Goal: Transaction & Acquisition: Book appointment/travel/reservation

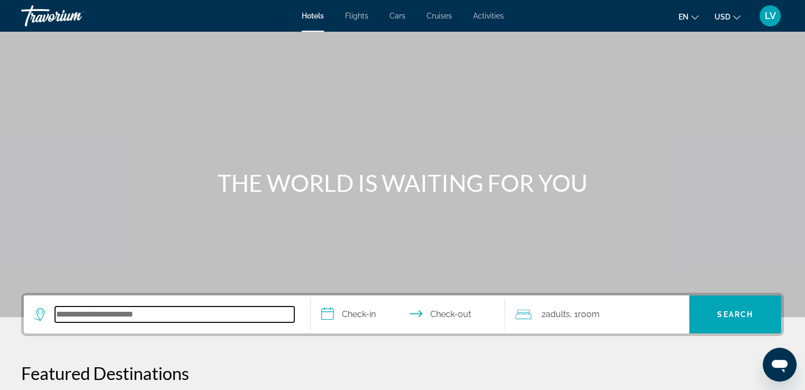
click at [166, 311] on input "Search hotel destination" at bounding box center [174, 315] width 239 height 16
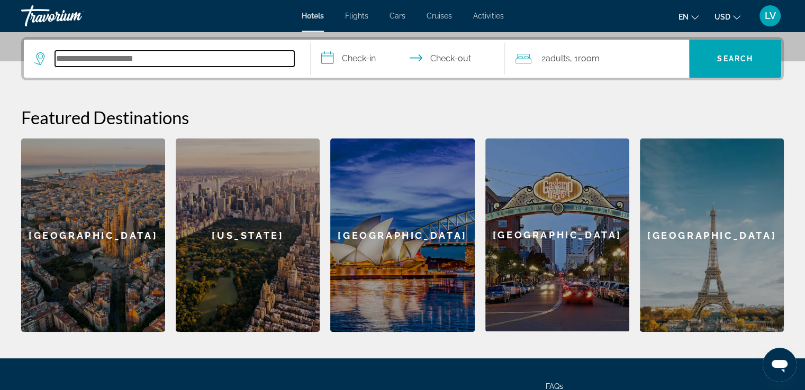
scroll to position [258, 0]
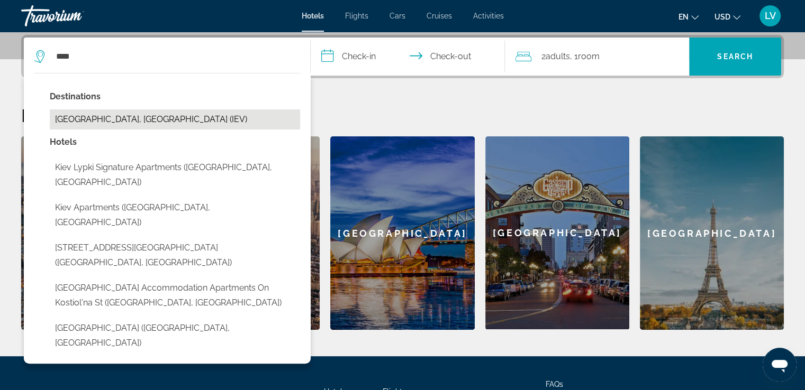
click at [125, 111] on button "[GEOGRAPHIC_DATA], [GEOGRAPHIC_DATA] (IEV)" at bounding box center [175, 120] width 250 height 20
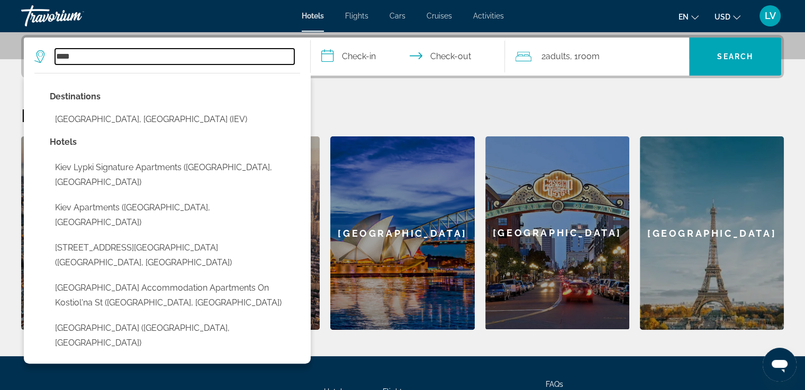
type input "**********"
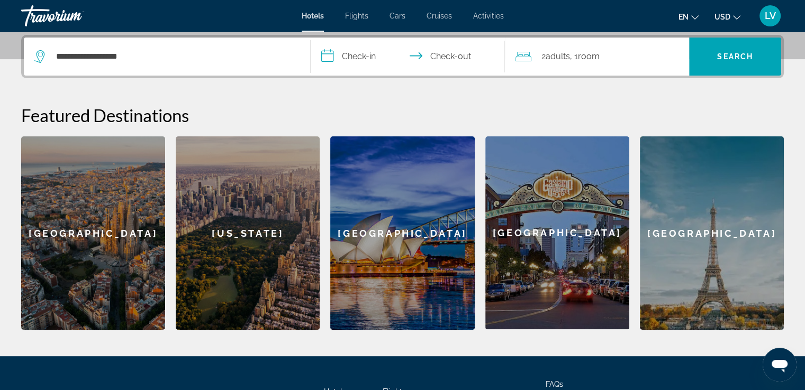
click at [360, 70] on input "**********" at bounding box center [410, 58] width 199 height 41
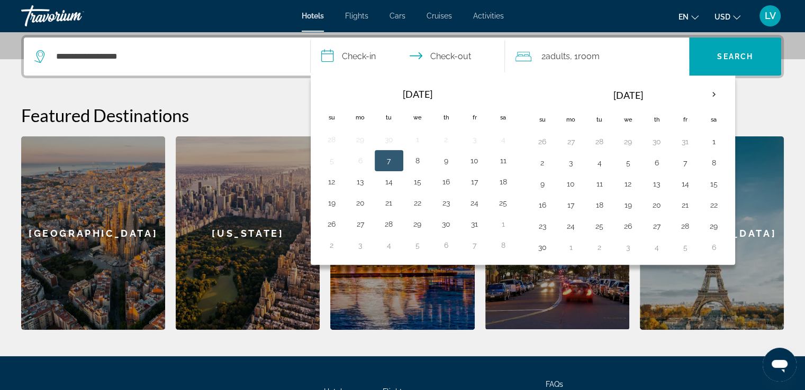
click at [385, 165] on button "7" at bounding box center [388, 160] width 17 height 15
click at [479, 161] on button "10" at bounding box center [474, 160] width 17 height 15
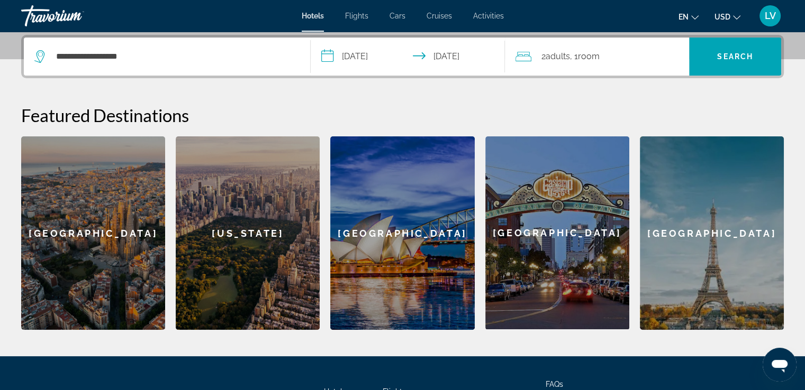
click at [441, 51] on input "**********" at bounding box center [410, 58] width 199 height 41
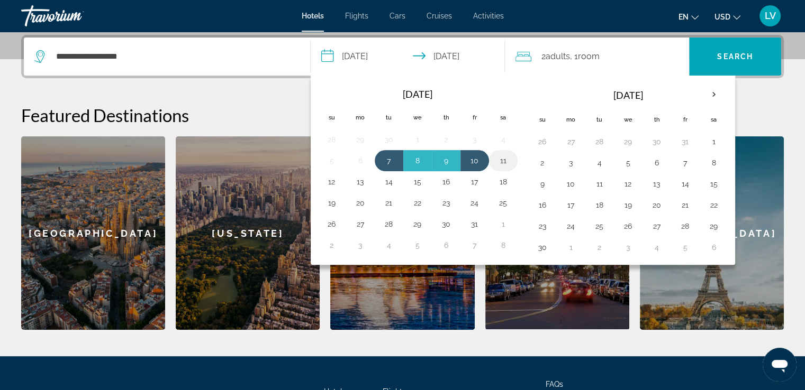
click at [505, 161] on button "11" at bounding box center [503, 160] width 17 height 15
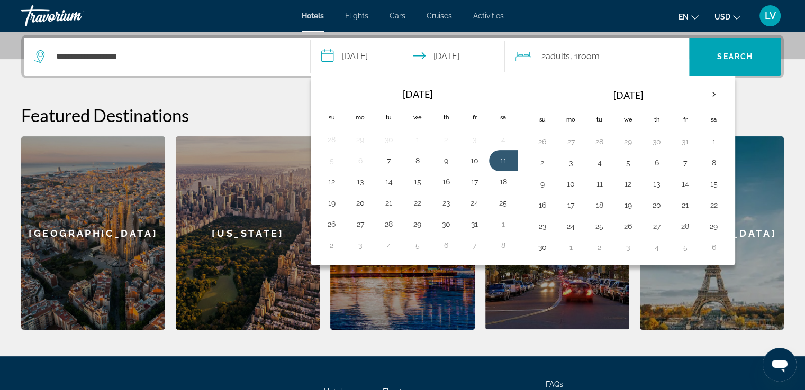
click at [368, 66] on input "**********" at bounding box center [410, 58] width 199 height 41
drag, startPoint x: 387, startPoint y: 157, endPoint x: 403, endPoint y: 149, distance: 17.7
click at [387, 157] on button "7" at bounding box center [388, 160] width 17 height 15
type input "**********"
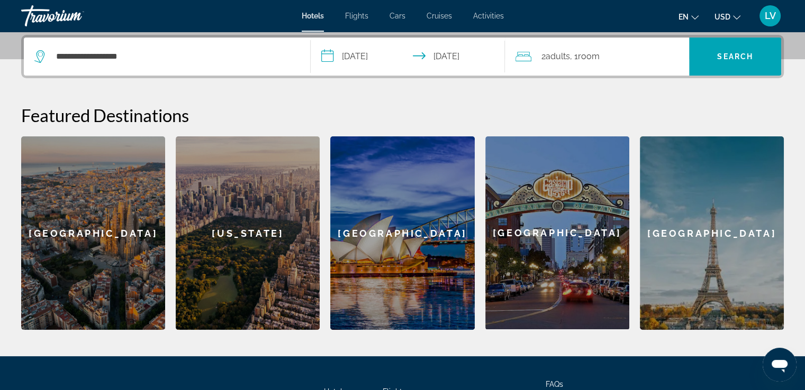
drag, startPoint x: 593, startPoint y: 61, endPoint x: 597, endPoint y: 54, distance: 8.3
click at [594, 59] on span ", 1 Room rooms" at bounding box center [584, 56] width 30 height 15
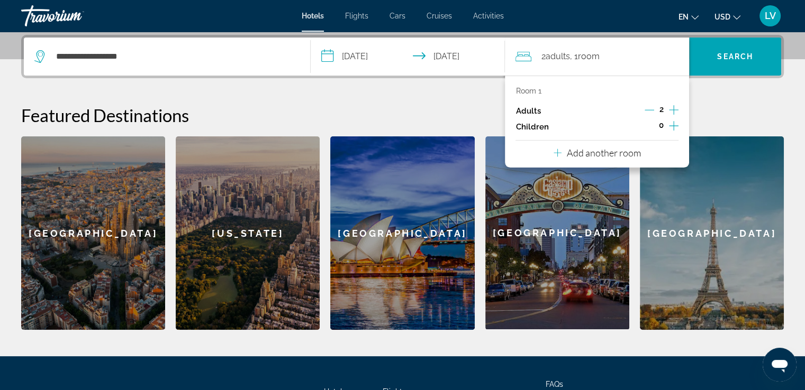
click at [645, 107] on icon "Decrement adults" at bounding box center [649, 110] width 10 height 10
click at [731, 59] on span "Search" at bounding box center [735, 56] width 36 height 8
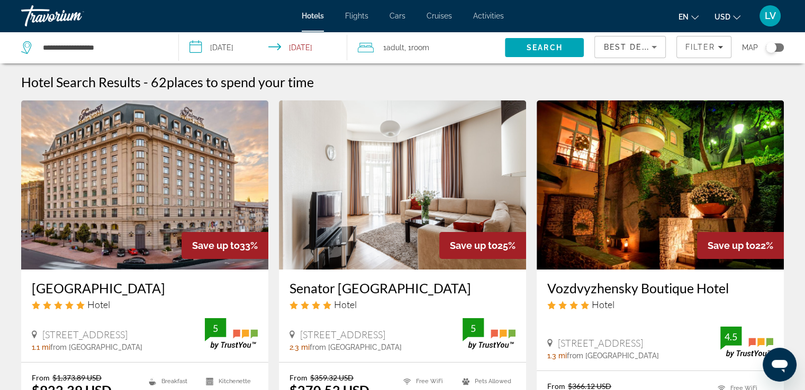
click at [778, 47] on div "Toggle map" at bounding box center [774, 47] width 18 height 8
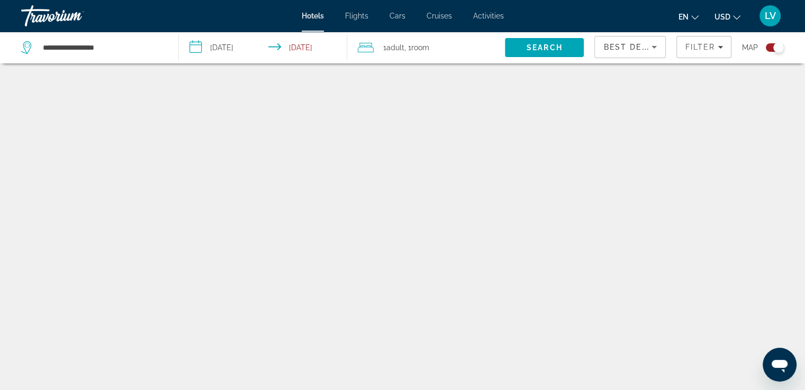
scroll to position [63, 0]
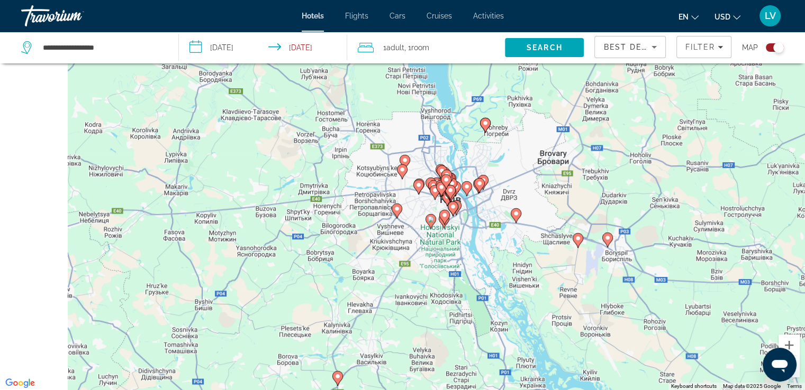
drag, startPoint x: 436, startPoint y: 188, endPoint x: 540, endPoint y: 272, distance: 133.8
click at [539, 271] on div "To activate drag with keyboard, press Alt + Enter. Once in keyboard drag state,…" at bounding box center [402, 195] width 805 height 390
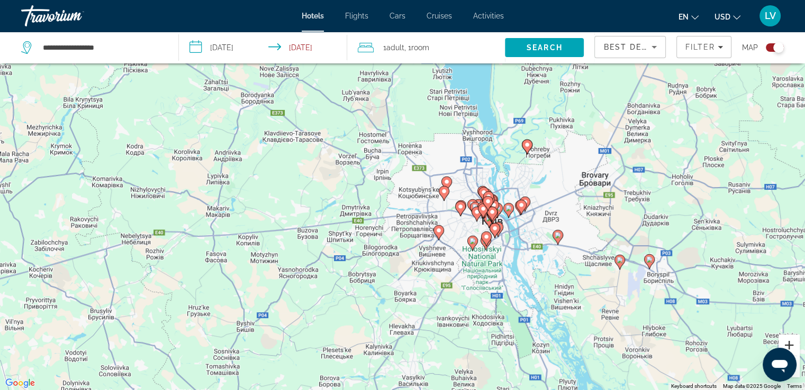
click at [789, 342] on button "Zoom in" at bounding box center [788, 345] width 21 height 21
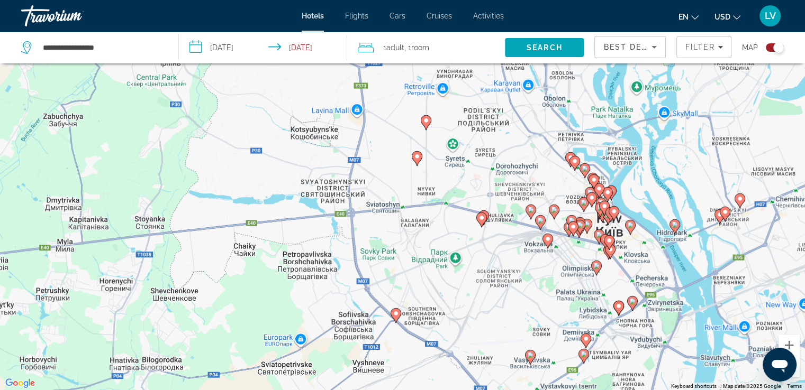
drag, startPoint x: 639, startPoint y: 320, endPoint x: 508, endPoint y: 273, distance: 139.2
click at [508, 273] on div "To activate drag with keyboard, press Alt + Enter. Once in keyboard drag state,…" at bounding box center [402, 195] width 805 height 390
click at [487, 213] on icon "Main content" at bounding box center [483, 218] width 10 height 14
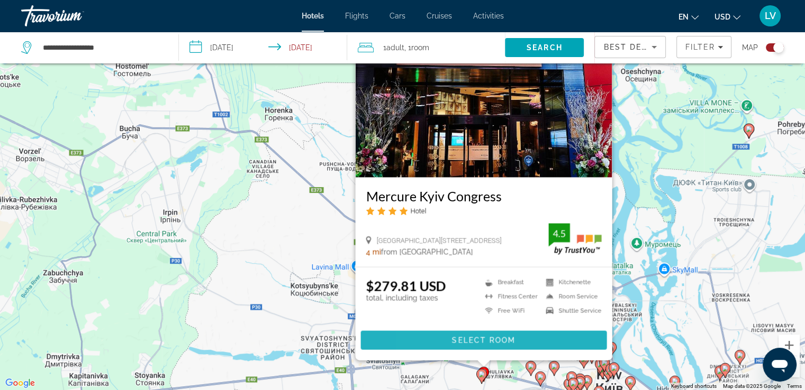
click at [433, 340] on span "Main content" at bounding box center [483, 340] width 246 height 25
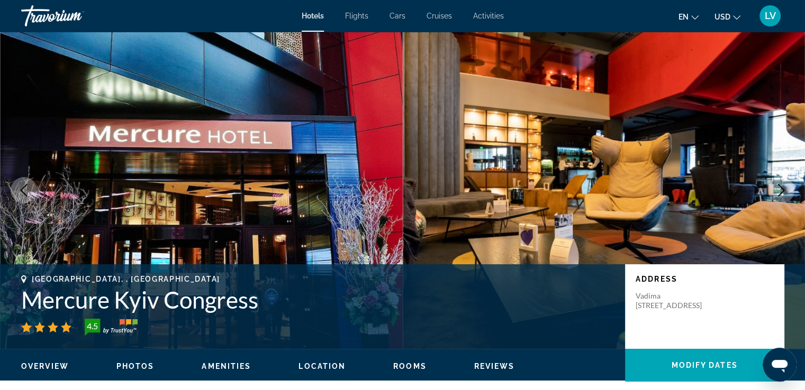
click at [729, 14] on span "USD" at bounding box center [722, 17] width 16 height 8
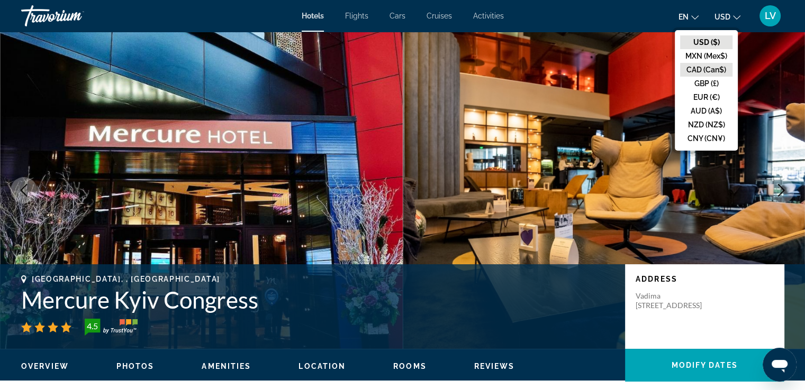
click at [705, 67] on button "CAD (Can$)" at bounding box center [706, 70] width 52 height 14
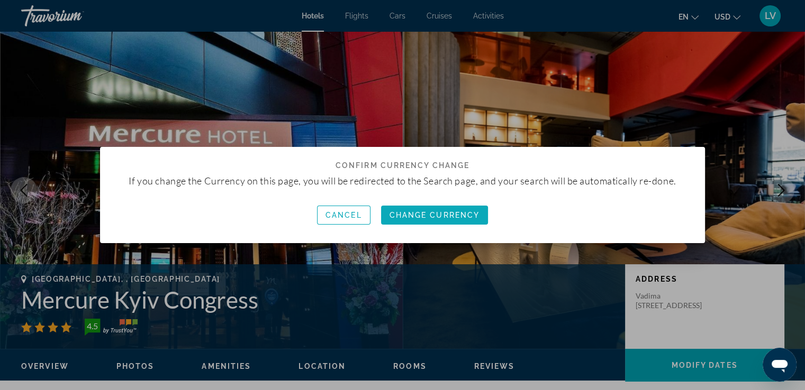
click at [438, 216] on span "Change Currency" at bounding box center [434, 215] width 90 height 8
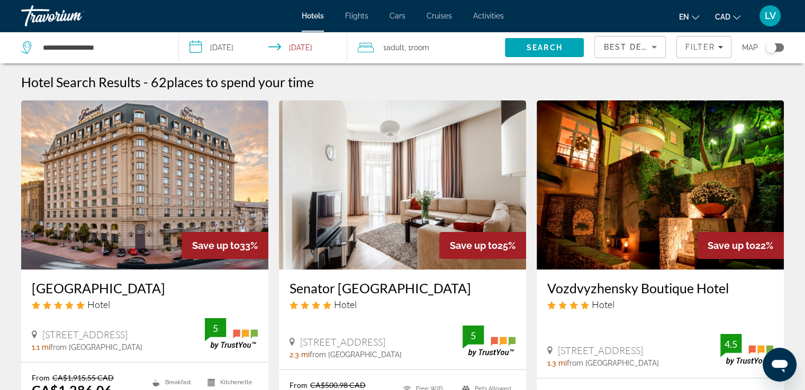
click at [770, 51] on div "Toggle map" at bounding box center [770, 47] width 11 height 11
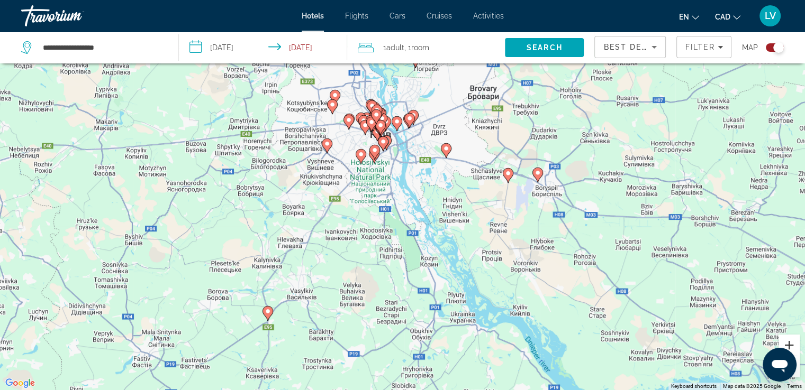
click at [786, 346] on button "Zoom in" at bounding box center [788, 345] width 21 height 21
click at [786, 345] on button "Zoom in" at bounding box center [788, 345] width 21 height 21
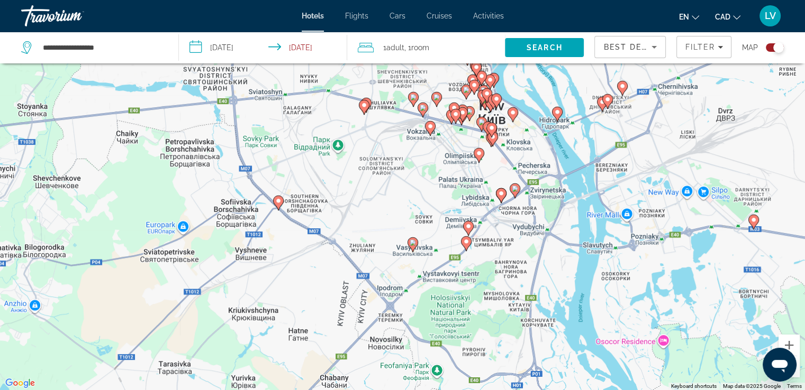
drag, startPoint x: 478, startPoint y: 217, endPoint x: 635, endPoint y: 373, distance: 221.1
click at [659, 327] on html "**********" at bounding box center [402, 132] width 805 height 390
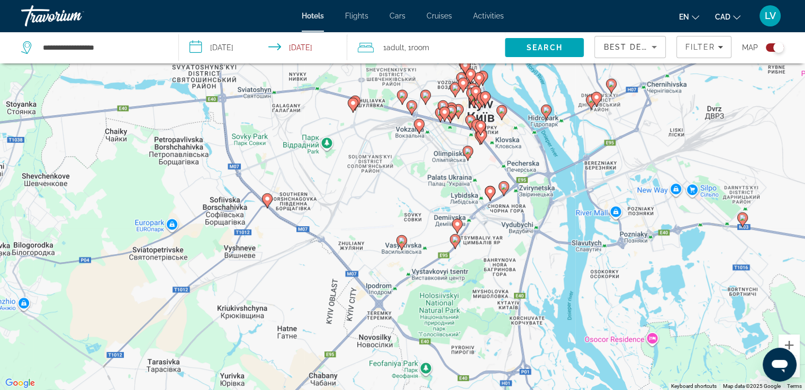
click at [360, 98] on div "To activate drag with keyboard, press Alt + Enter. Once in keyboard drag state,…" at bounding box center [402, 195] width 805 height 390
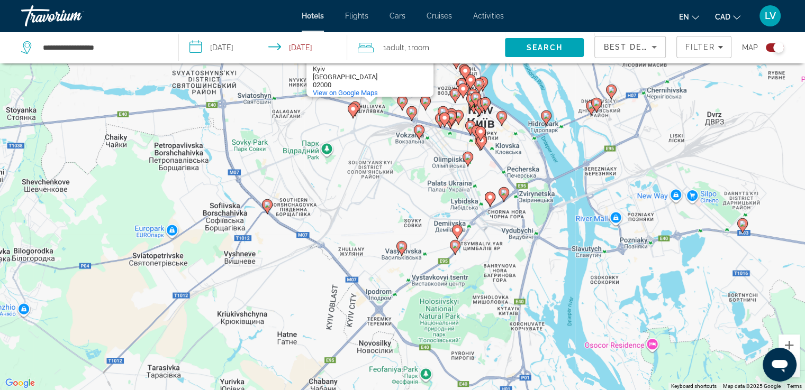
click at [403, 195] on div "Main content" at bounding box center [805, 195] width 805 height 0
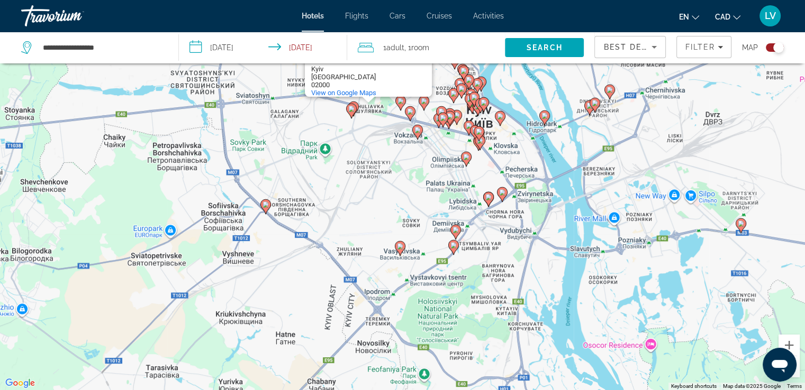
click at [356, 106] on gmp-advanced-marker "Main content" at bounding box center [351, 111] width 11 height 16
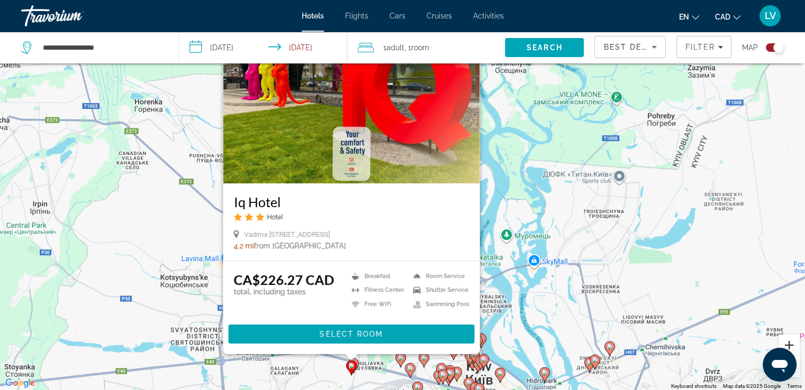
click at [794, 341] on button "Zoom in" at bounding box center [788, 345] width 21 height 21
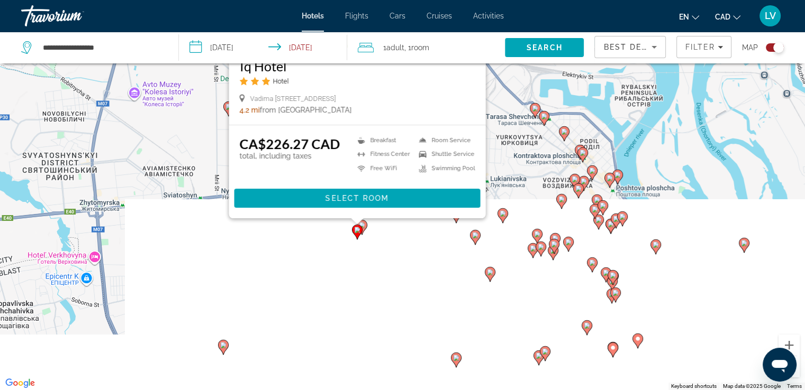
drag, startPoint x: 548, startPoint y: 304, endPoint x: 604, endPoint y: -26, distance: 335.4
click at [604, 0] on html "**********" at bounding box center [402, 132] width 805 height 390
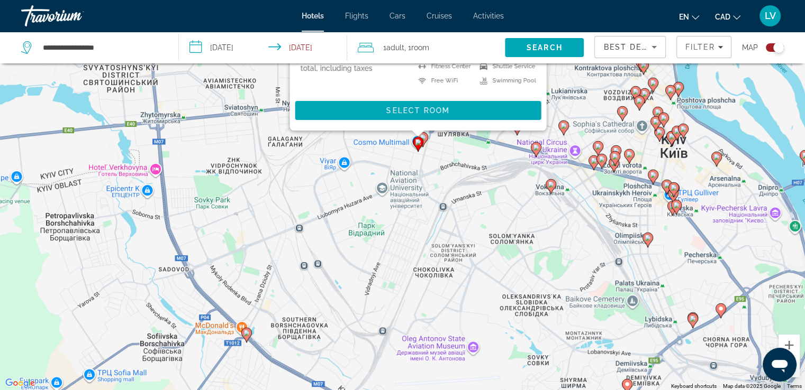
drag, startPoint x: 430, startPoint y: 146, endPoint x: 410, endPoint y: 204, distance: 61.4
click at [410, 204] on div "To activate drag with keyboard, press Alt + Enter. Once in keyboard drag state,…" at bounding box center [402, 195] width 805 height 390
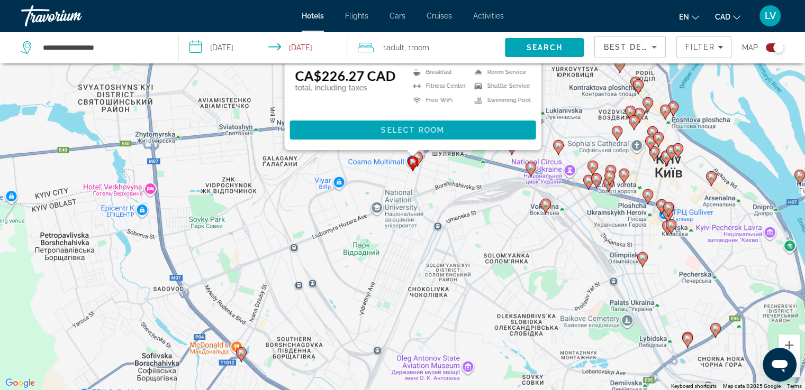
click at [427, 159] on div "To activate drag with keyboard, press Alt + Enter. Once in keyboard drag state,…" at bounding box center [402, 195] width 805 height 390
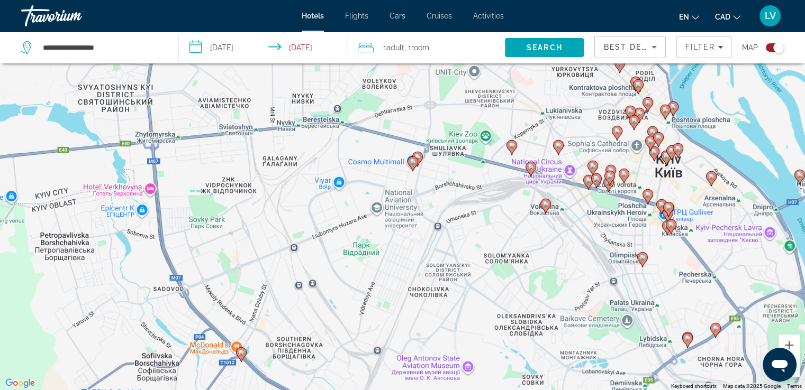
click at [420, 157] on image "Main content" at bounding box center [417, 157] width 6 height 6
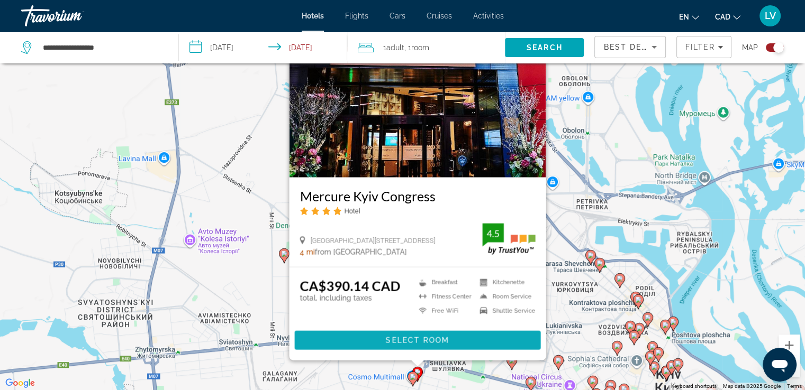
click at [362, 343] on span "Main content" at bounding box center [417, 340] width 246 height 25
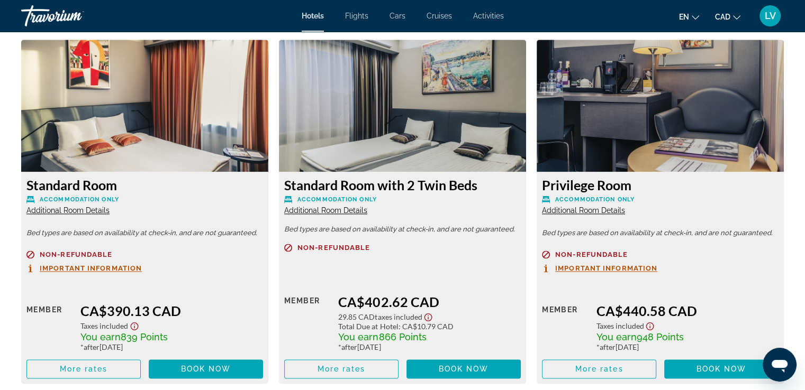
scroll to position [1491, 0]
